Goal: Find specific page/section: Find specific page/section

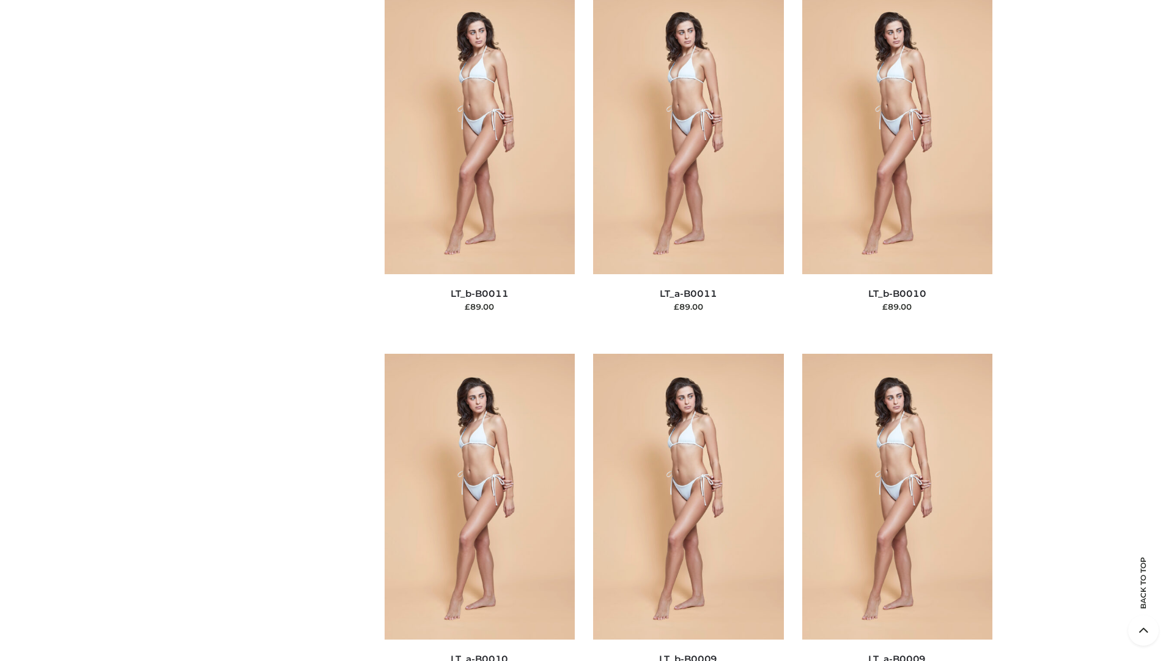
scroll to position [5493, 0]
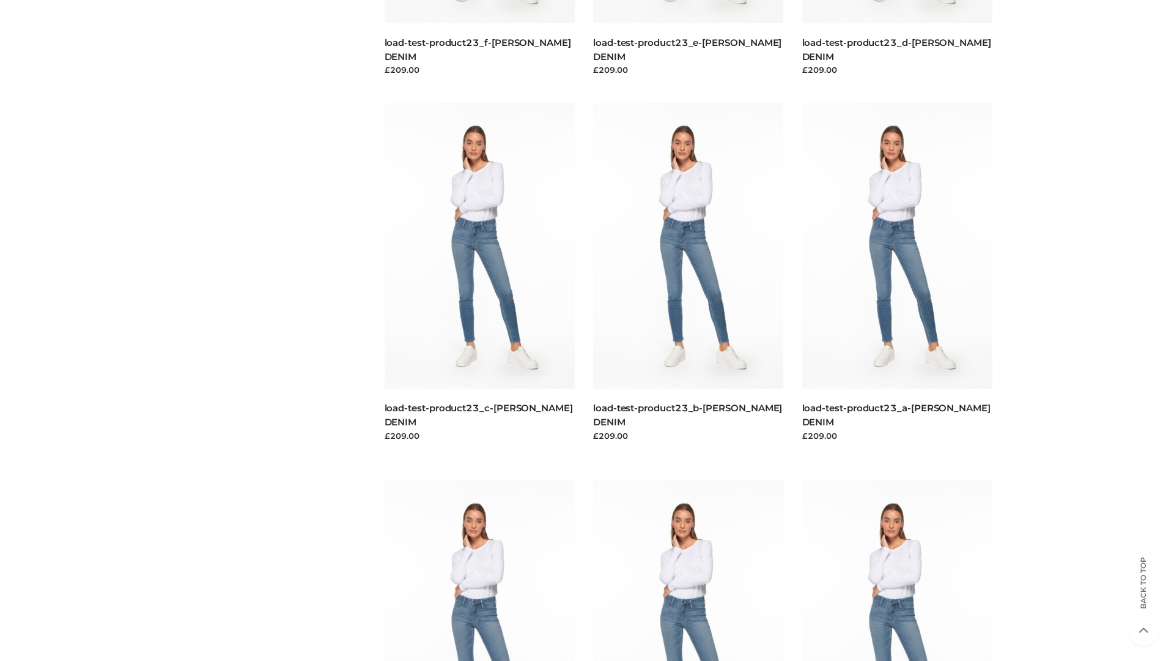
scroll to position [1073, 0]
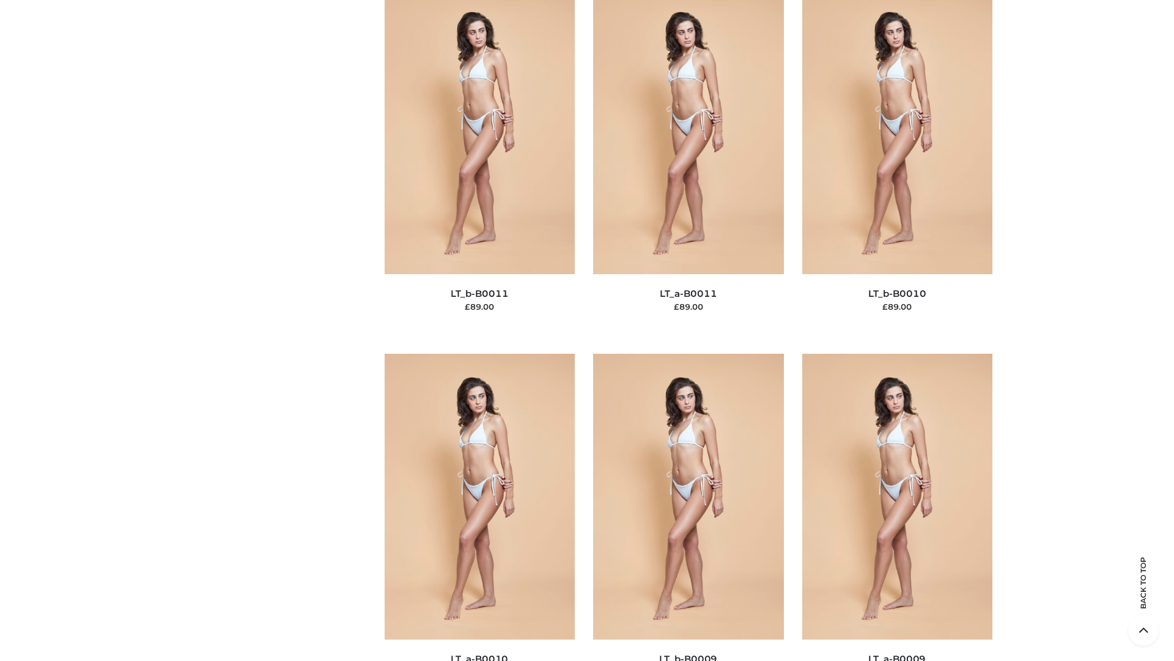
scroll to position [5493, 0]
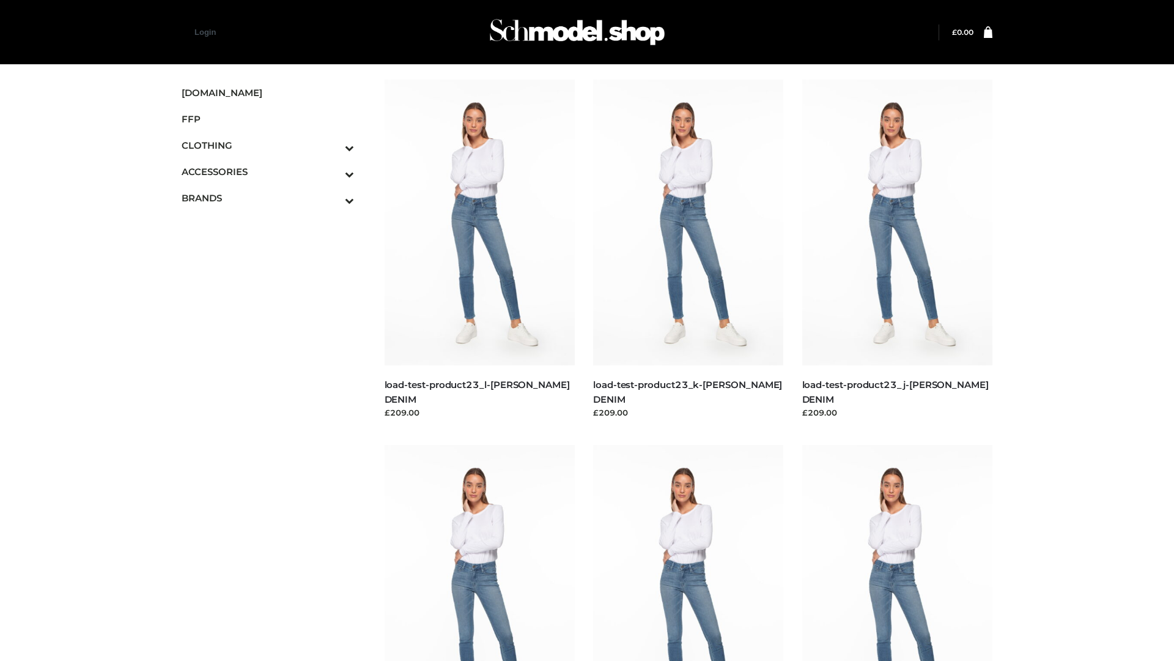
scroll to position [1073, 0]
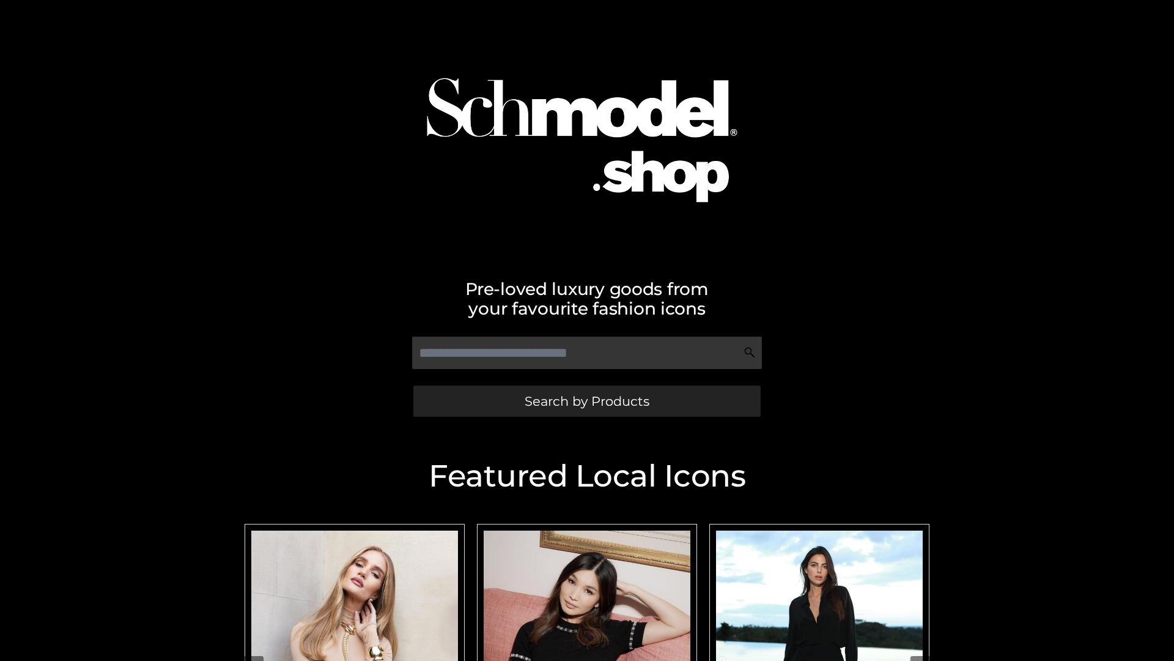
click at [587, 401] on span "Search by Products" at bounding box center [587, 401] width 125 height 13
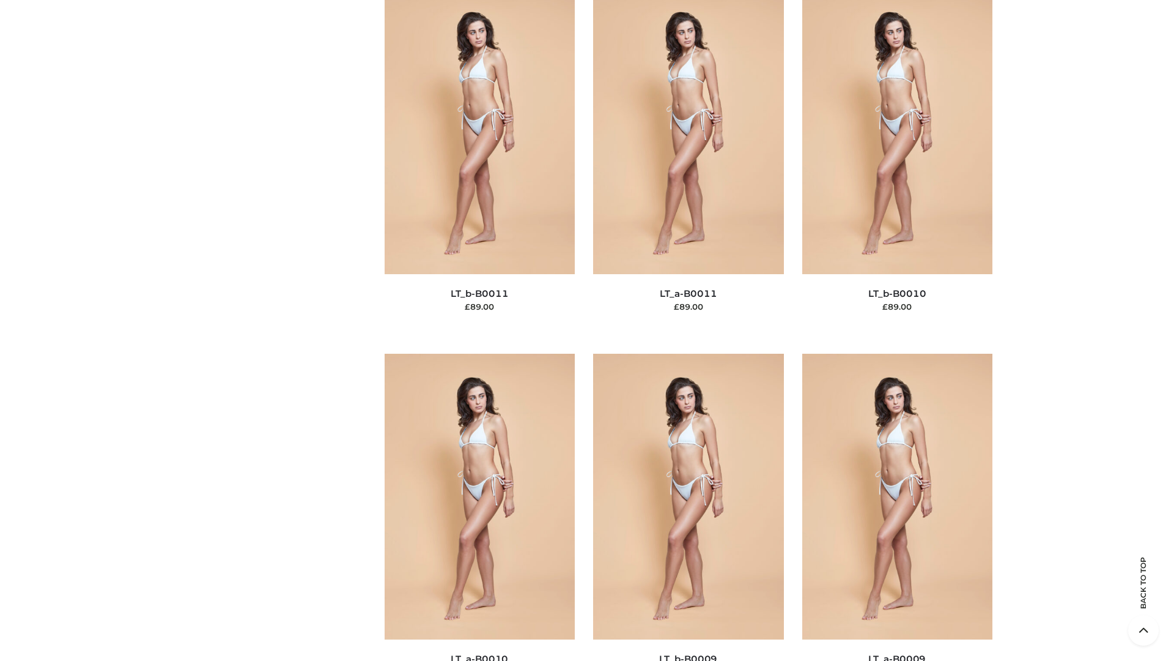
scroll to position [5493, 0]
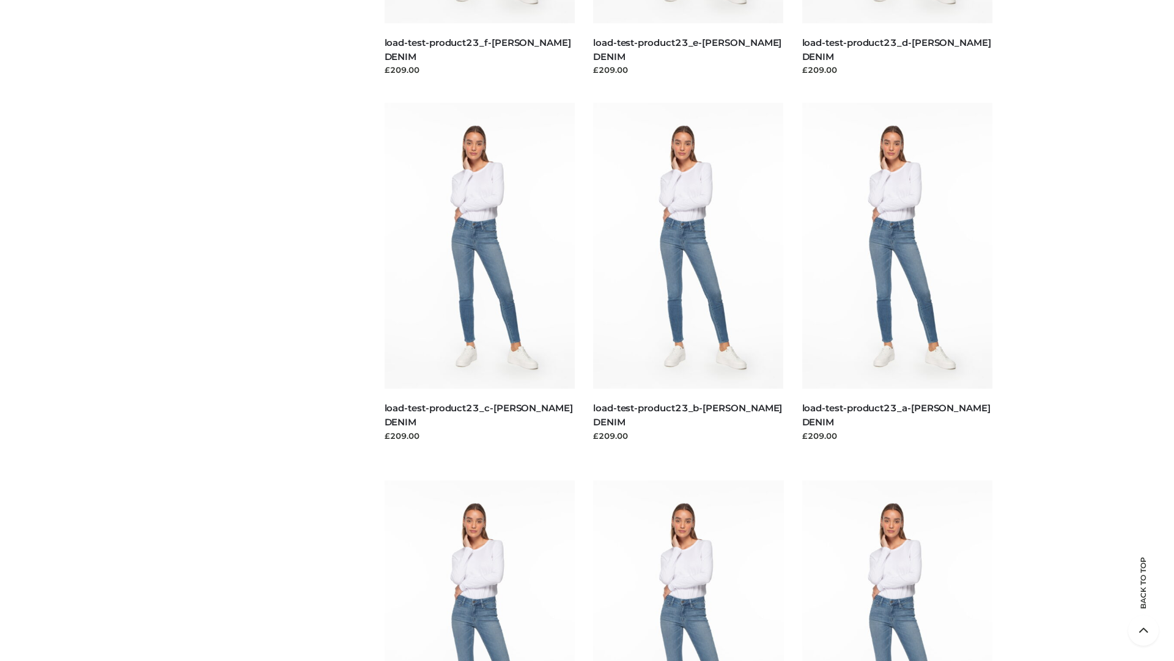
scroll to position [1073, 0]
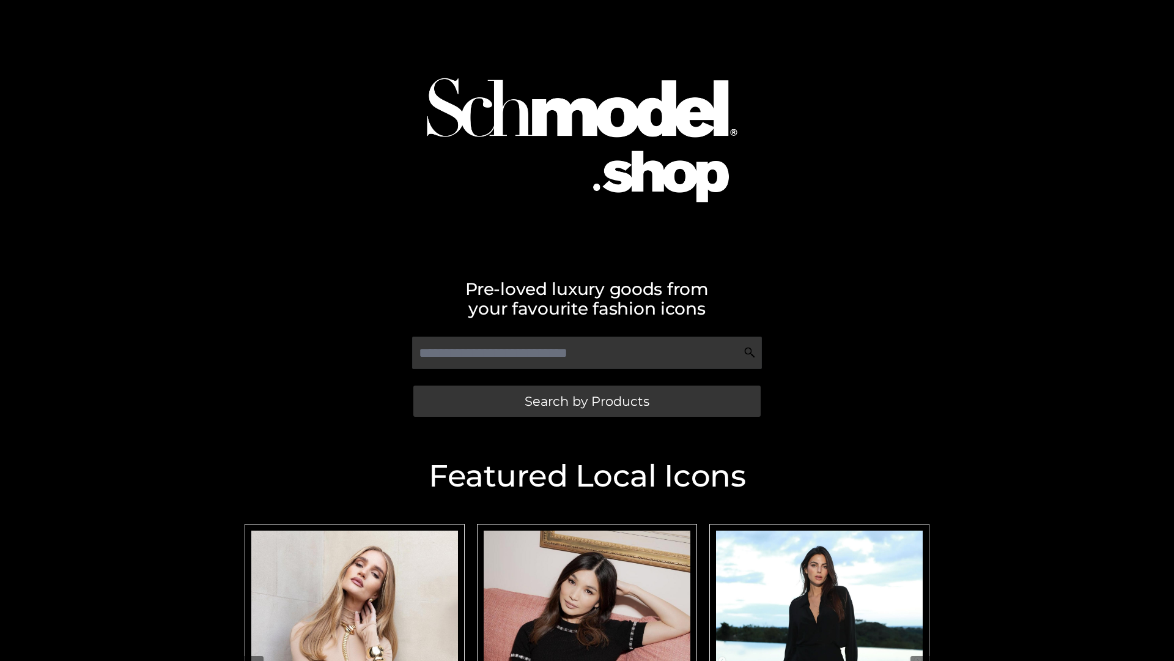
click at [587, 401] on span "Search by Products" at bounding box center [587, 401] width 125 height 13
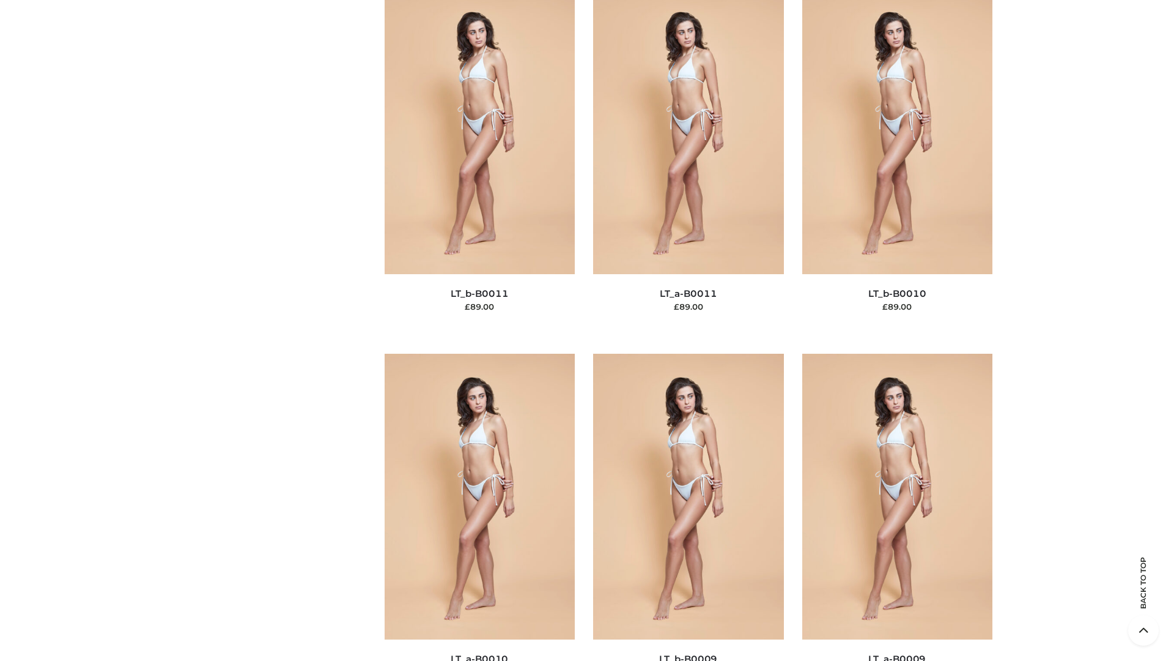
scroll to position [5493, 0]
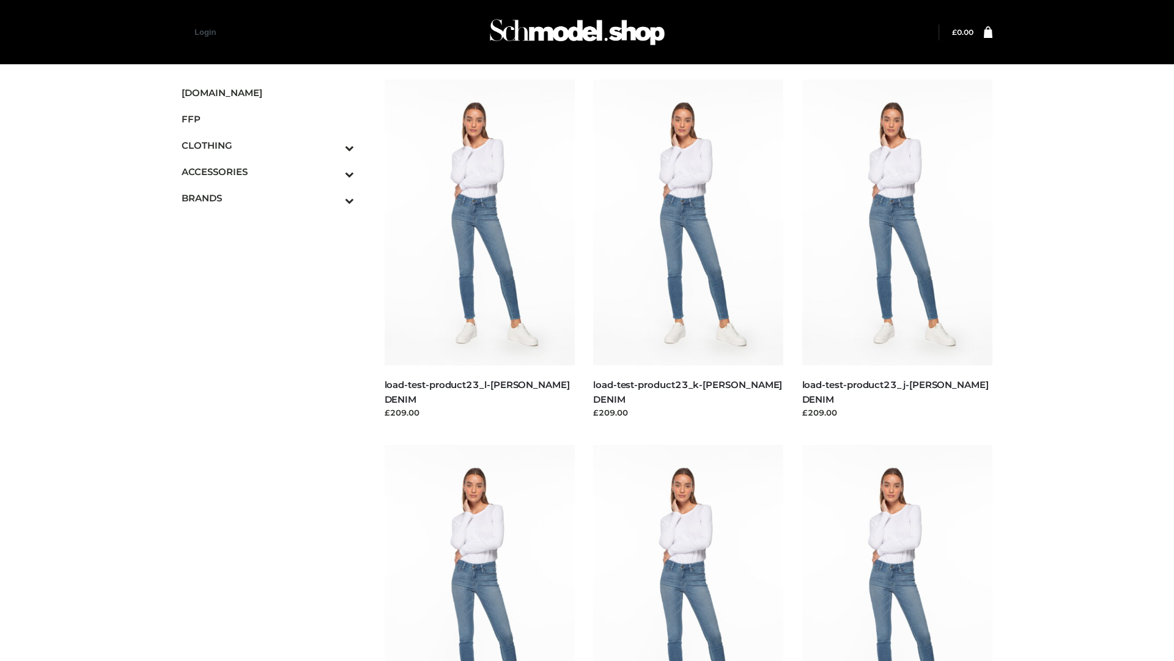
scroll to position [1073, 0]
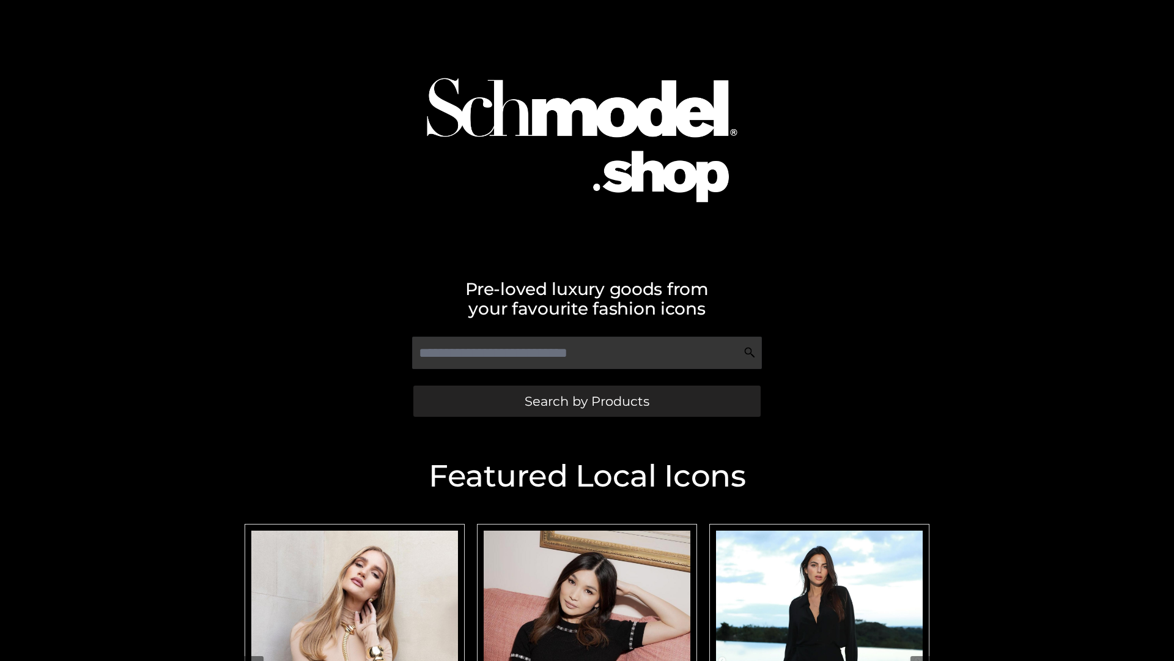
click at [587, 401] on span "Search by Products" at bounding box center [587, 401] width 125 height 13
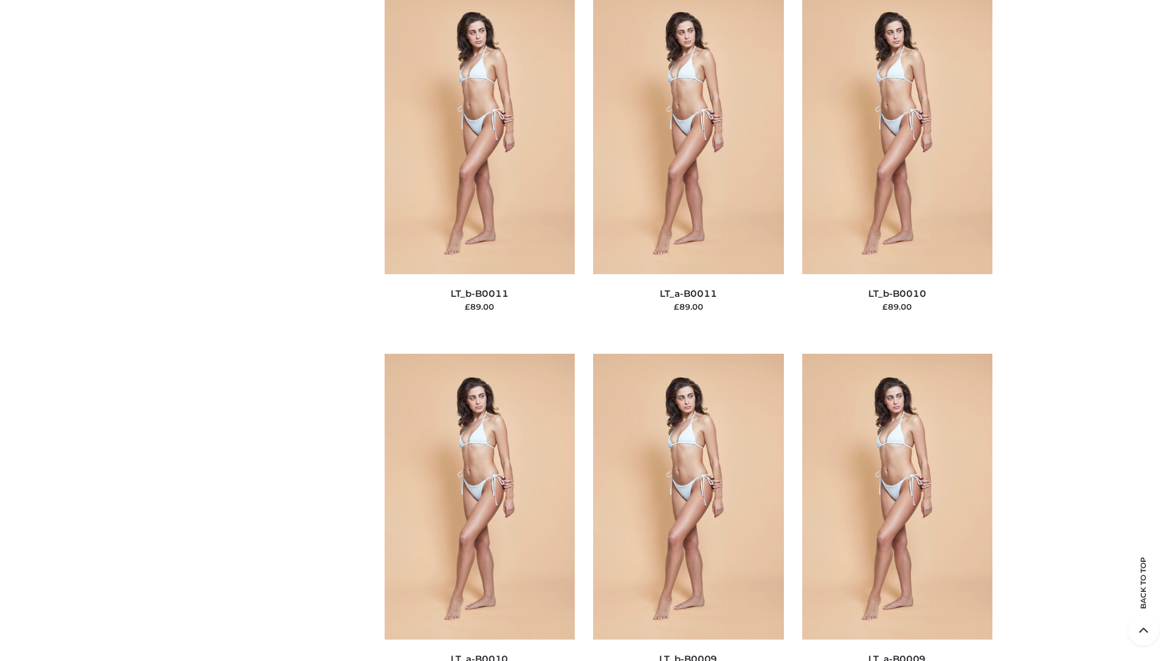
scroll to position [5493, 0]
